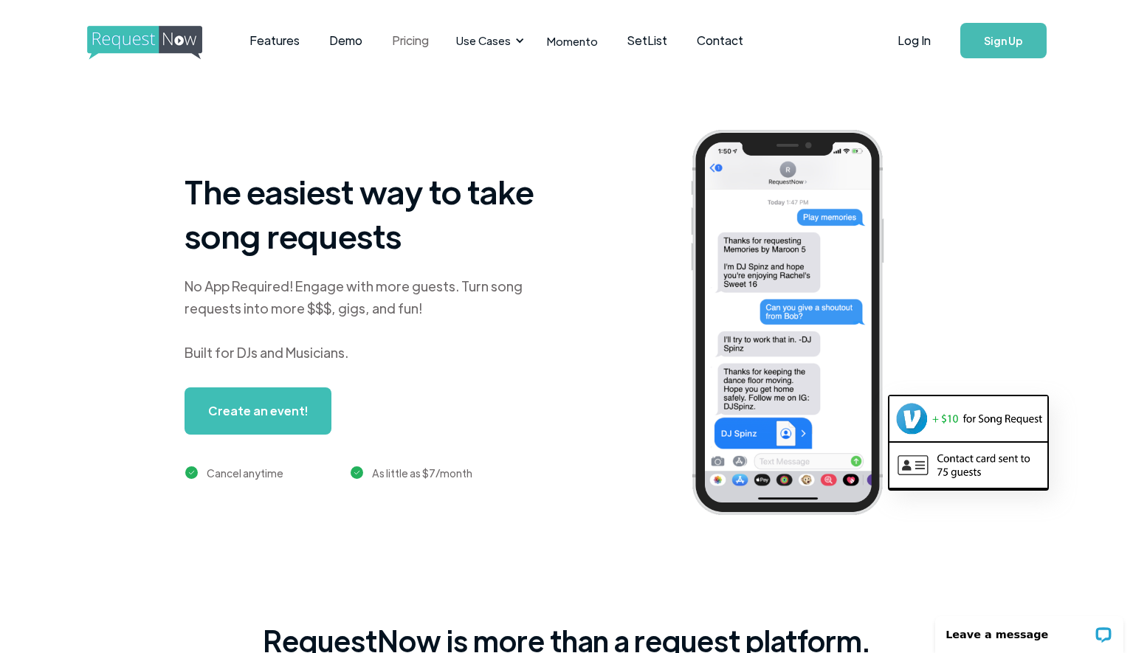
click at [412, 41] on link "Pricing" at bounding box center [410, 41] width 66 height 46
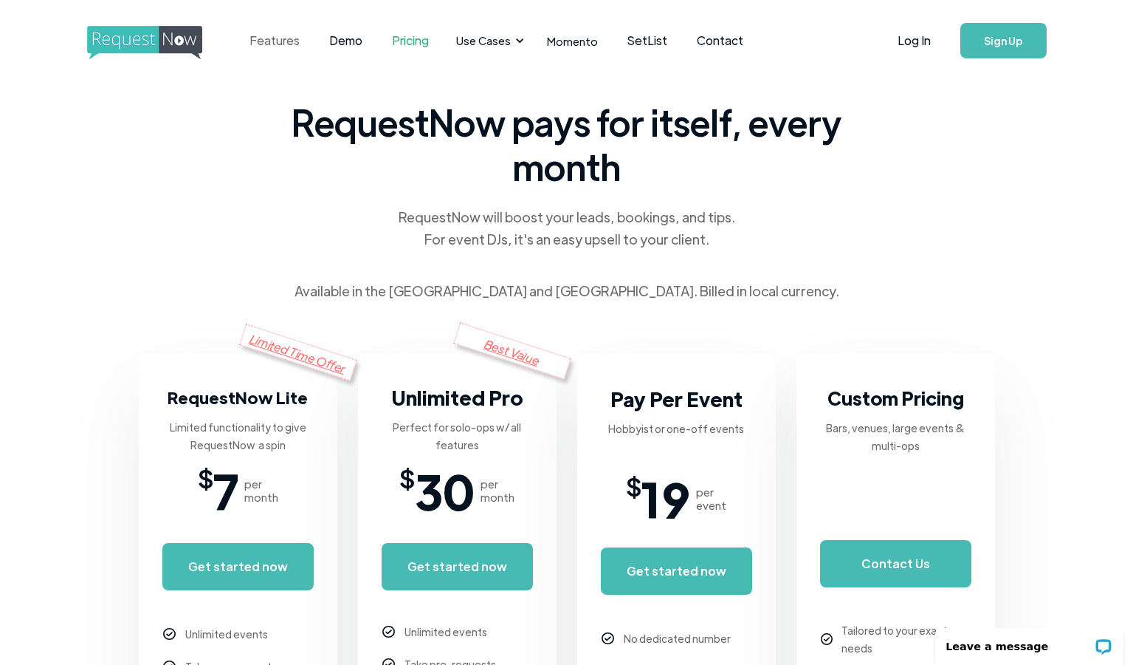
click at [275, 39] on link "Features" at bounding box center [275, 41] width 80 height 46
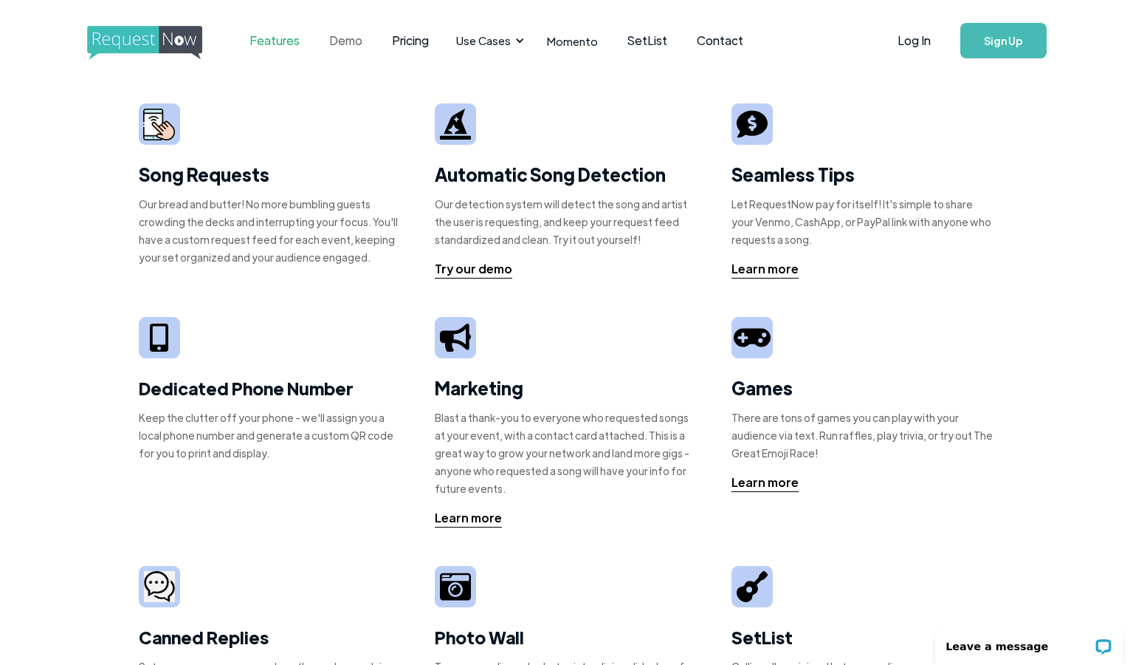
click at [343, 44] on link "Demo" at bounding box center [346, 41] width 63 height 46
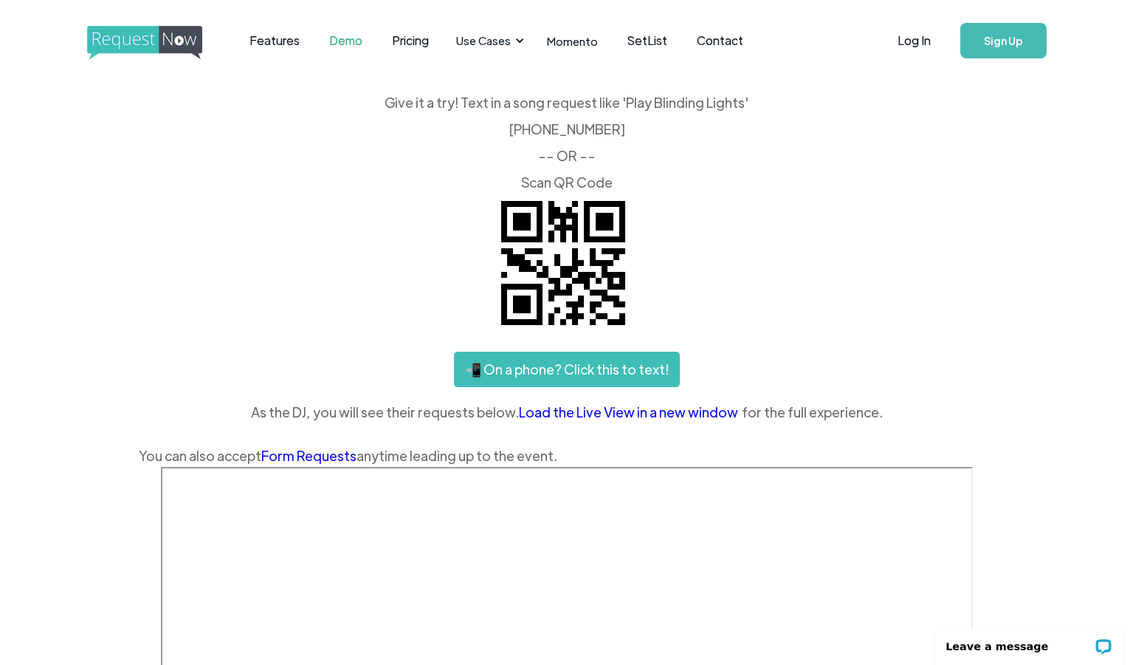
click at [151, 30] on img "home" at bounding box center [158, 43] width 142 height 34
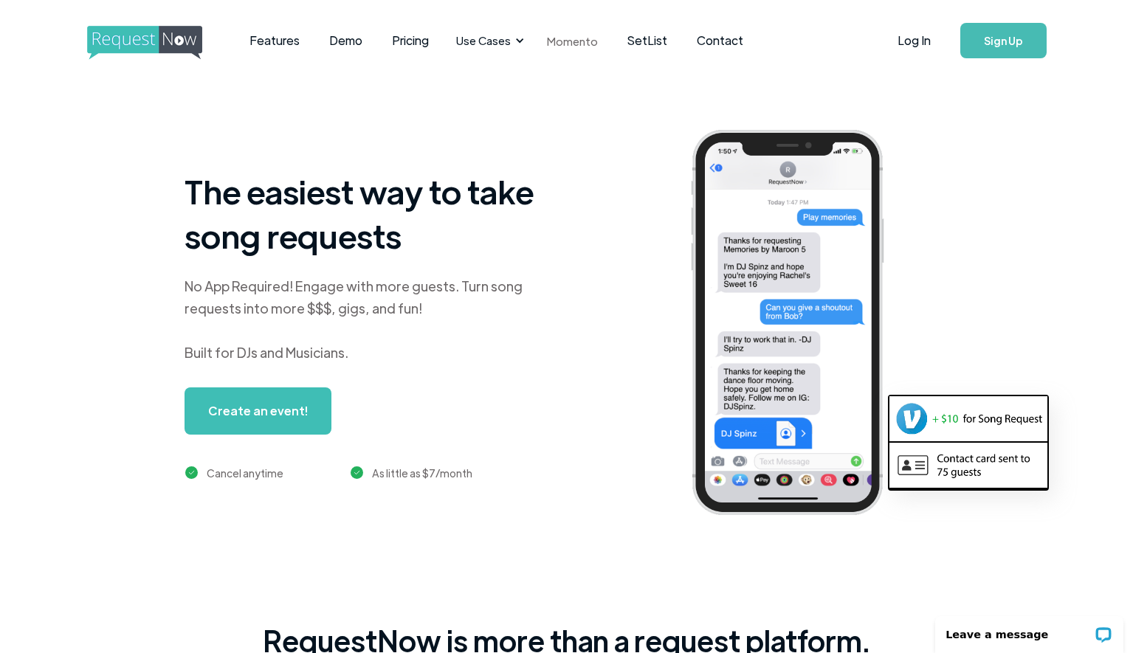
click at [589, 42] on link "Momento" at bounding box center [572, 41] width 80 height 44
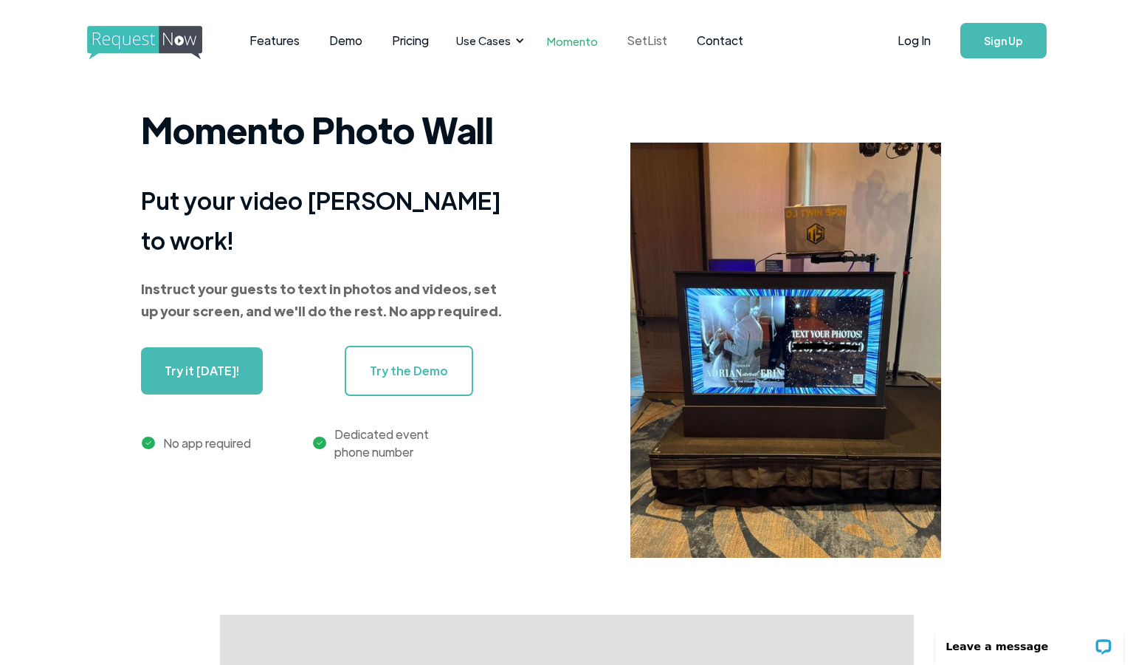
click at [642, 32] on link "SetList" at bounding box center [647, 41] width 69 height 46
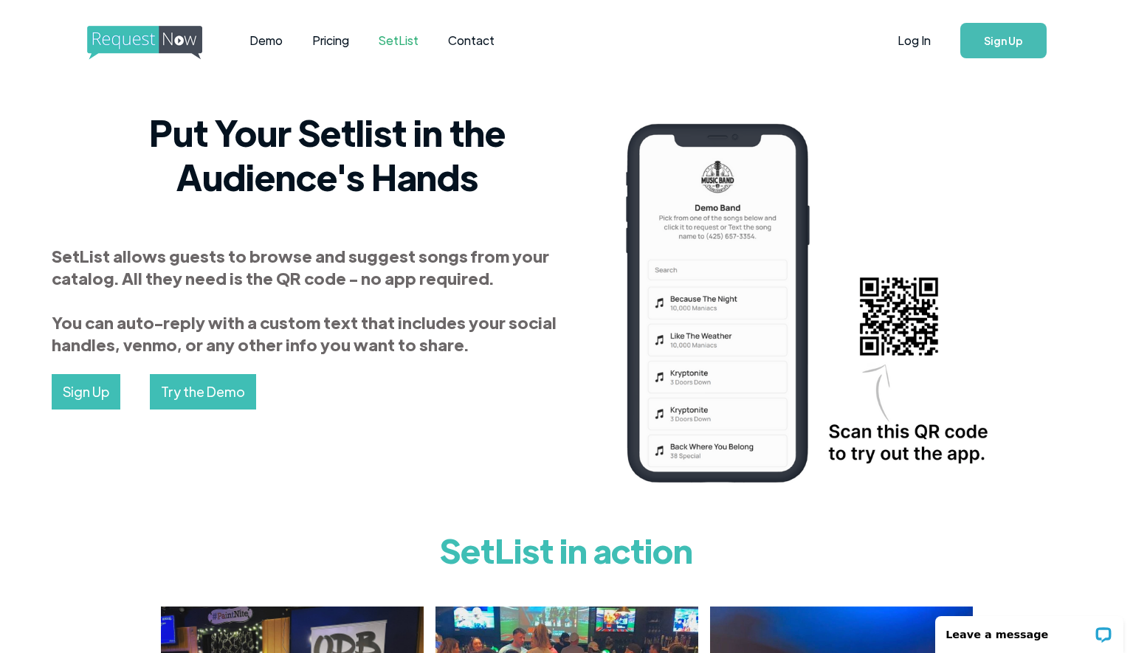
click at [140, 38] on img "home" at bounding box center [158, 43] width 142 height 34
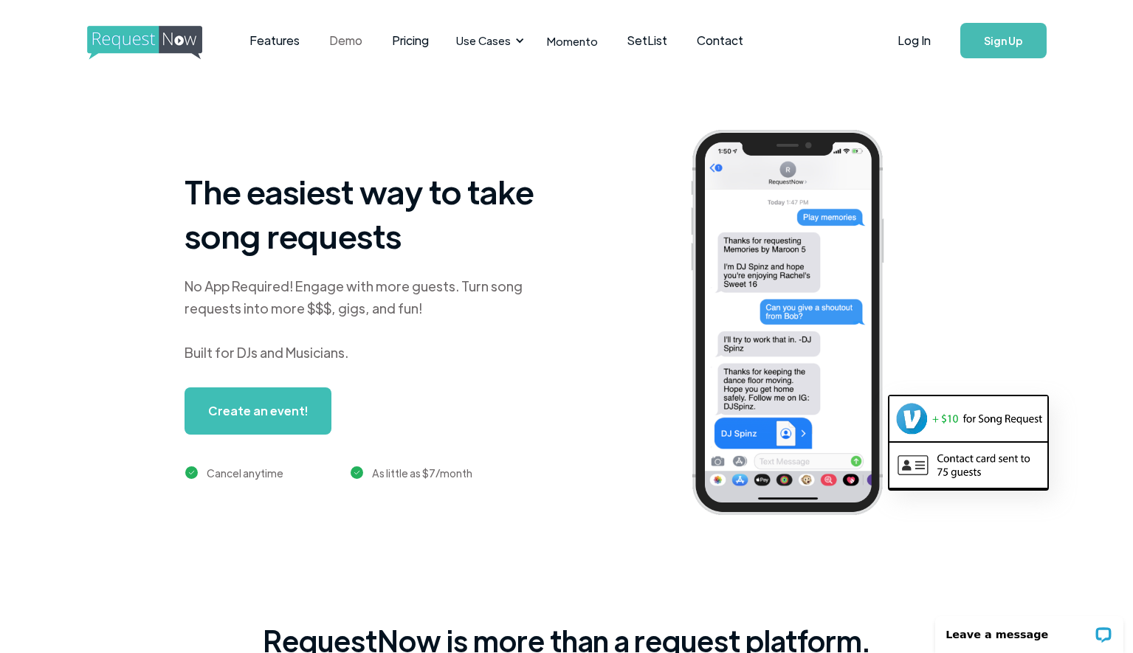
click at [350, 44] on link "Demo" at bounding box center [346, 41] width 63 height 46
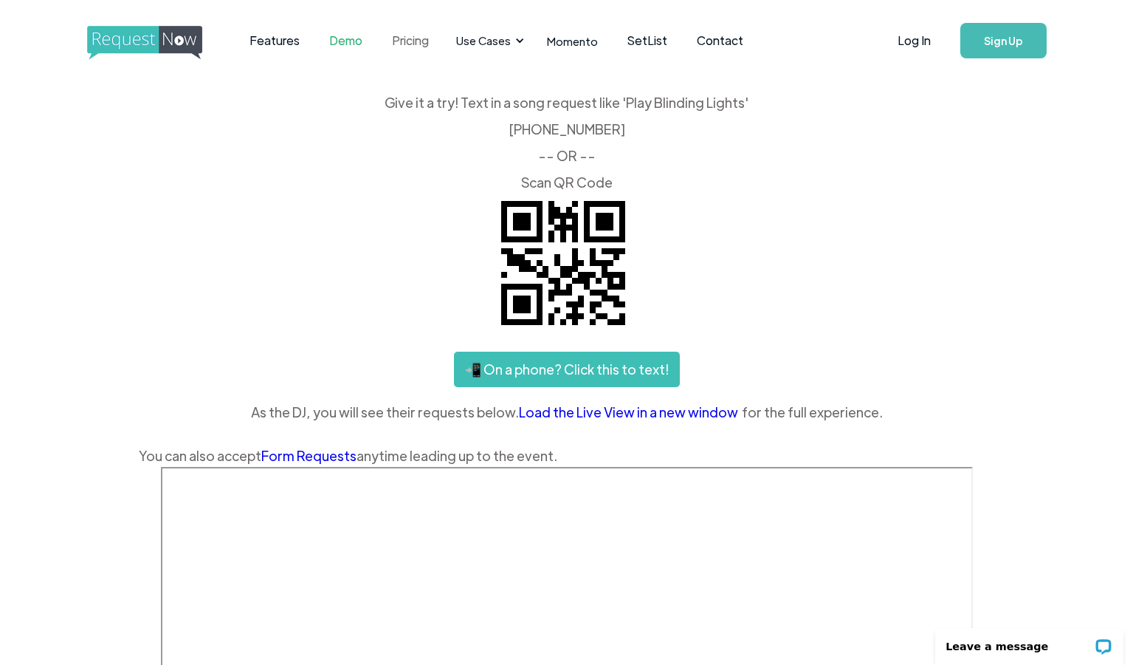
click at [428, 46] on link "Pricing" at bounding box center [410, 41] width 66 height 46
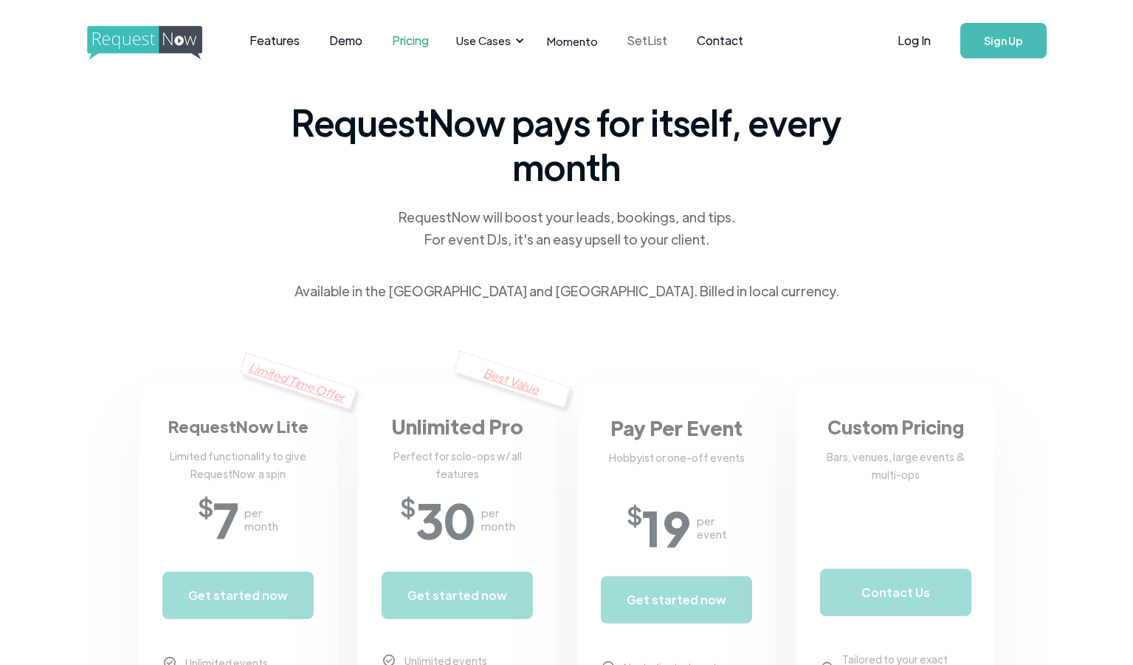
click at [652, 47] on link "SetList" at bounding box center [647, 41] width 69 height 46
